Goal: Information Seeking & Learning: Learn about a topic

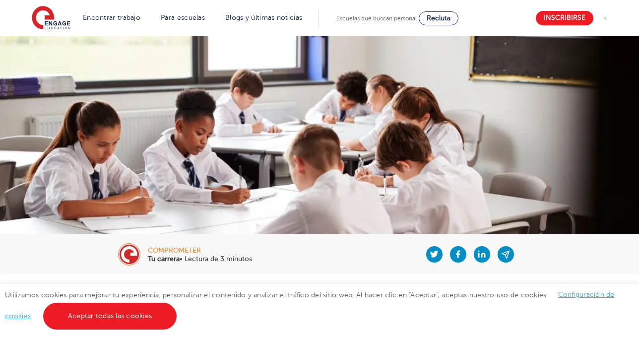
click at [634, 95] on img at bounding box center [319, 196] width 639 height 320
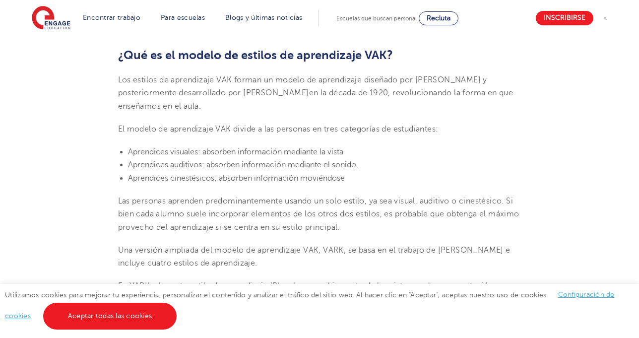
scroll to position [314, 0]
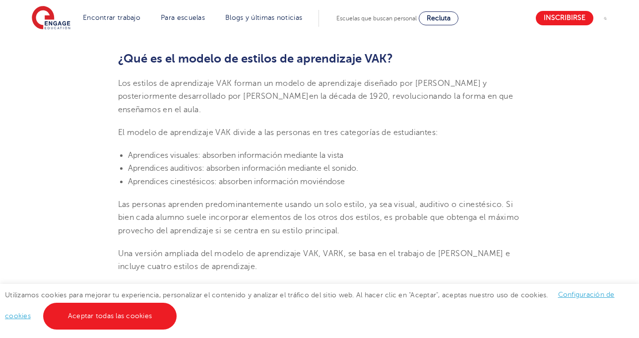
drag, startPoint x: 121, startPoint y: 81, endPoint x: 300, endPoint y: 112, distance: 181.3
click at [300, 112] on p "Los estilos de aprendizaje VAK forman un modelo de aprendizaje diseñado por [PE…" at bounding box center [319, 96] width 403 height 39
copy span "Los estilos de aprendizaje VAK forman un modelo de aprendizaje diseñado por [PE…"
click at [357, 132] on font "El modelo de aprendizaje VAK divide a las personas en tres categorías de estudi…" at bounding box center [278, 132] width 321 height 9
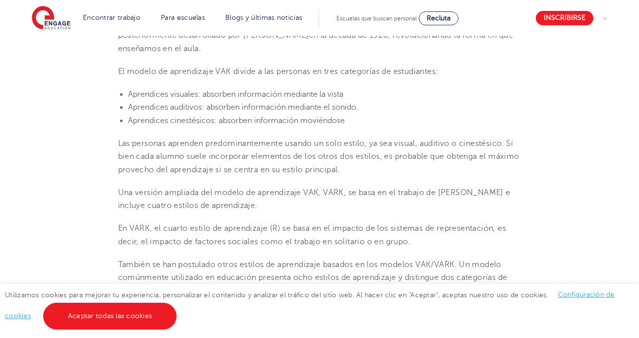
scroll to position [382, 0]
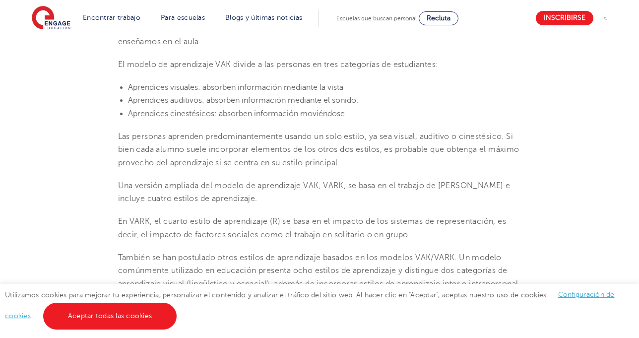
click at [317, 67] on font "El modelo de aprendizaje VAK divide a las personas en tres categorías de estudi…" at bounding box center [278, 64] width 321 height 9
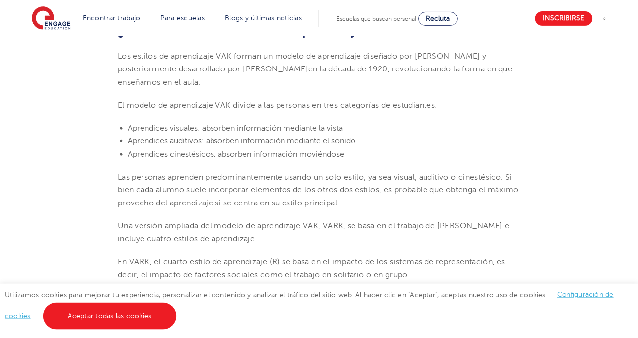
scroll to position [324, 0]
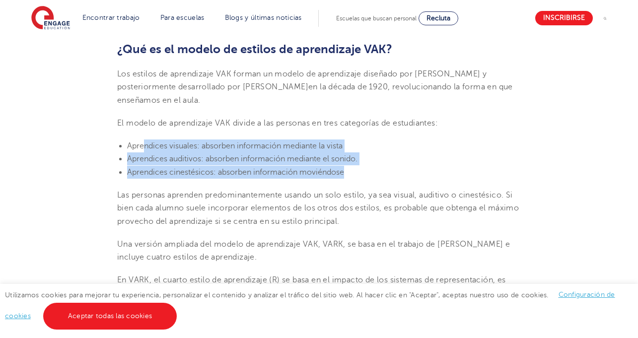
drag, startPoint x: 357, startPoint y: 173, endPoint x: 144, endPoint y: 141, distance: 215.8
click at [144, 141] on ul "Aprendices visuales: absorben información mediante la vista Aprendices auditivo…" at bounding box center [318, 158] width 403 height 39
click at [144, 141] on li "Aprendices visuales: absorben información mediante la vista" at bounding box center [324, 145] width 394 height 13
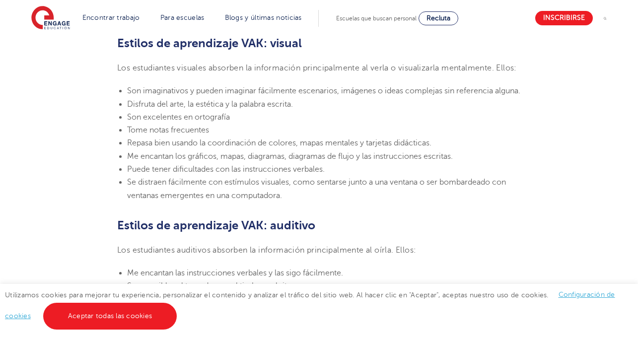
scroll to position [693, 0]
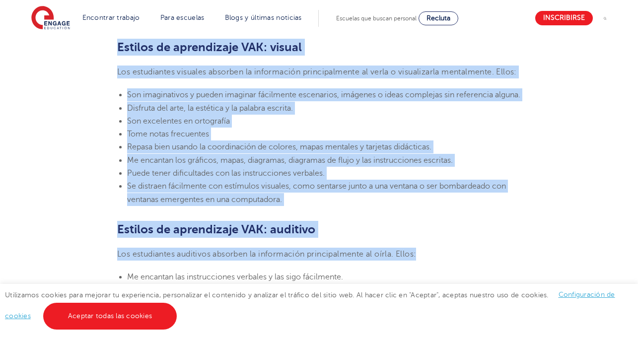
drag, startPoint x: 114, startPoint y: 47, endPoint x: 516, endPoint y: 277, distance: 463.2
click at [516, 277] on section "[DATE][PERSON_NAME] Estilos de aprendizaje VAK: ¿Qué son y qué significan? Enga…" at bounding box center [319, 314] width 602 height 1466
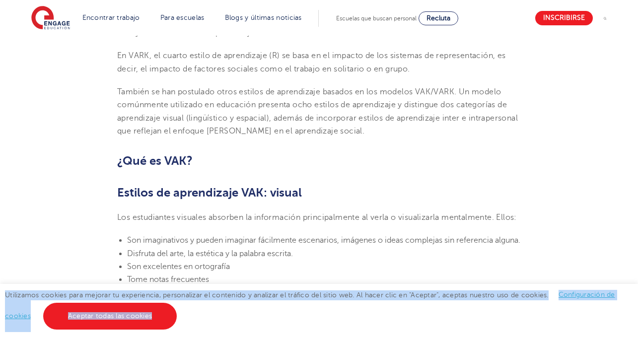
scroll to position [549, 0]
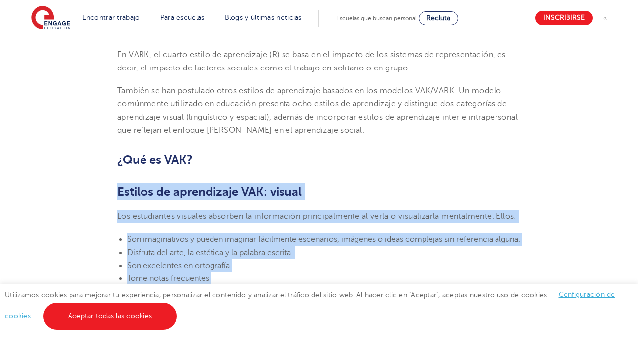
drag, startPoint x: 283, startPoint y: 243, endPoint x: 87, endPoint y: 192, distance: 202.1
copy section "Loremip do sitametcons ADI: elitse Doe temporincid utlabore etdolore ma aliquae…"
